Goal: Information Seeking & Learning: Learn about a topic

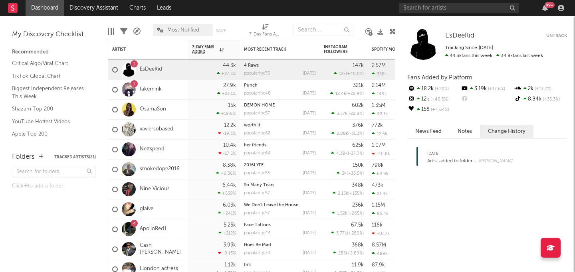
click at [455, 14] on div "99 +" at bounding box center [484, 8] width 168 height 16
click at [457, 8] on input "text" at bounding box center [460, 8] width 120 height 10
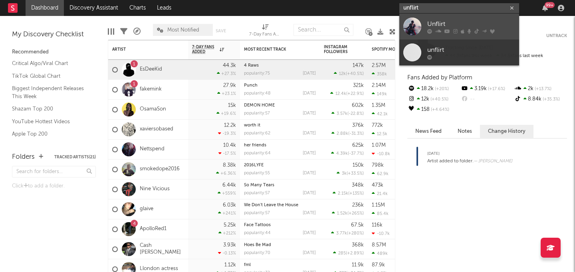
type input "unflirt"
click at [440, 17] on link "Unflirt" at bounding box center [460, 27] width 120 height 26
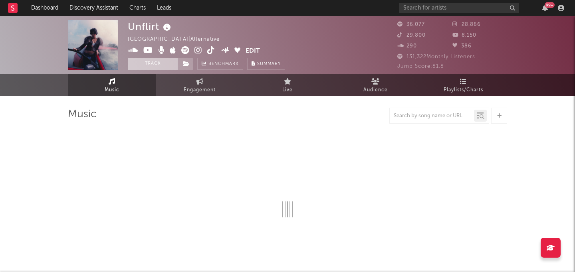
click at [141, 62] on button "Track" at bounding box center [153, 64] width 50 height 12
click at [12, 5] on rect at bounding box center [13, 8] width 10 height 10
